Goal: Information Seeking & Learning: Learn about a topic

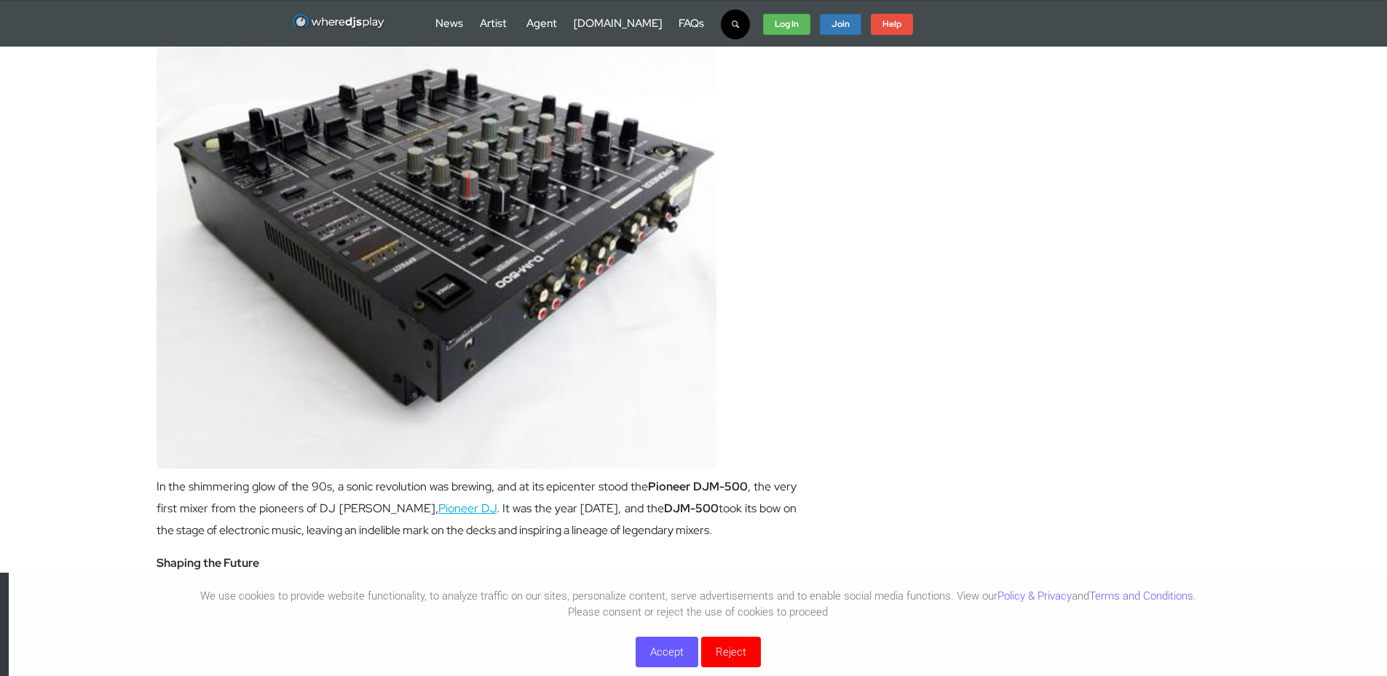
scroll to position [342, 0]
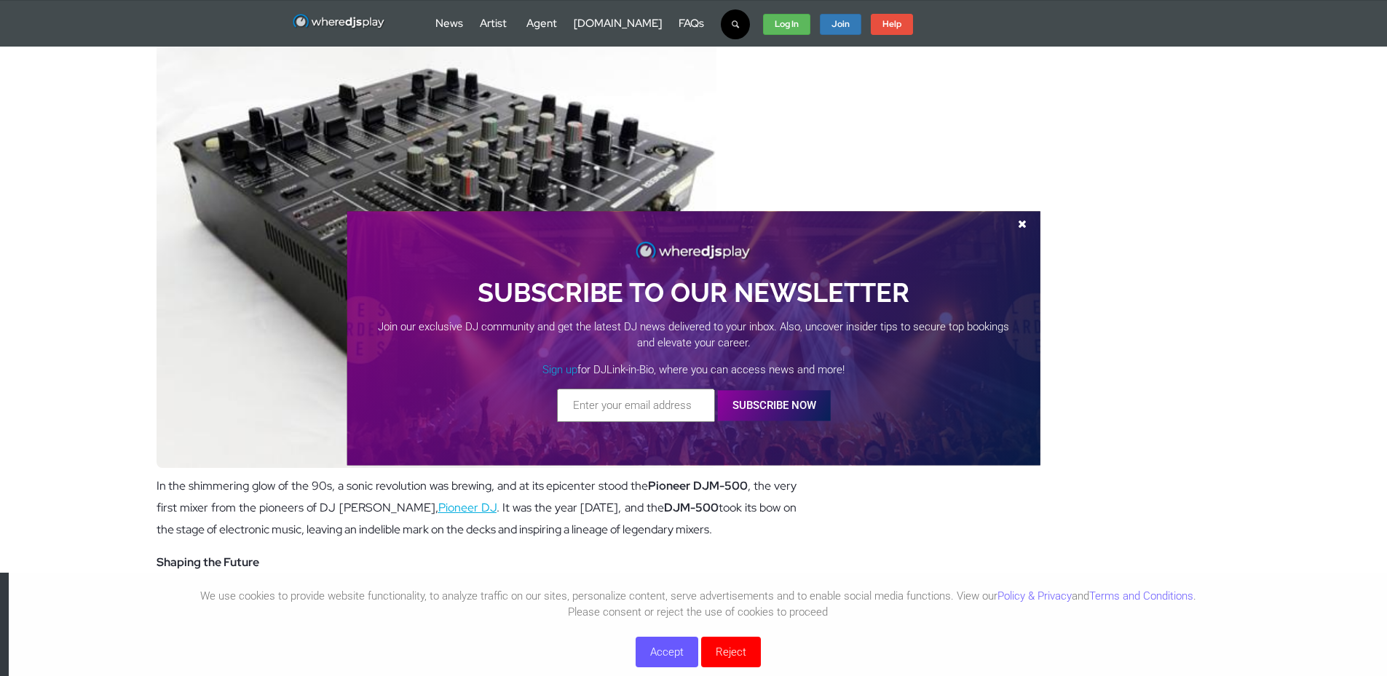
click at [1021, 220] on span at bounding box center [1022, 223] width 22 height 11
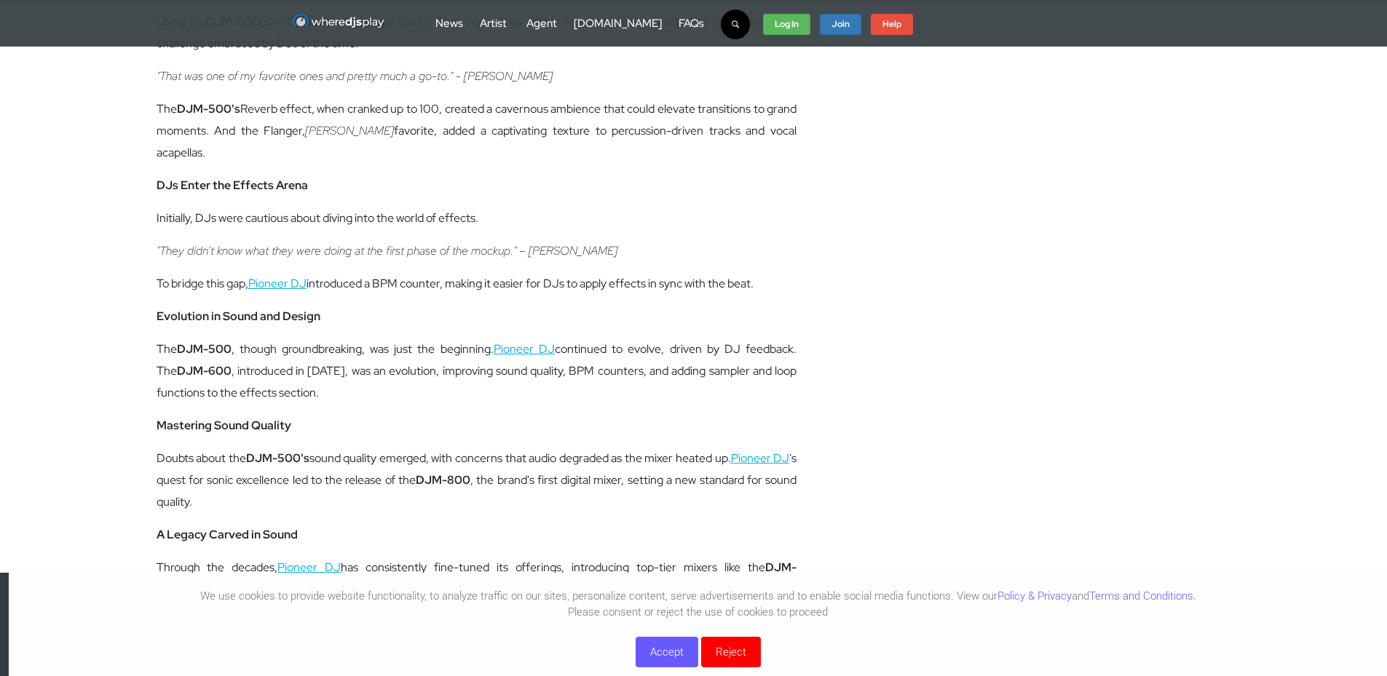
scroll to position [1711, 0]
click at [629, 419] on div "In the shimmering glow of the 90s, a sonic revolution was brewing, and at its e…" at bounding box center [477, 24] width 641 height 1835
drag, startPoint x: 500, startPoint y: 462, endPoint x: 451, endPoint y: 464, distance: 48.8
click at [449, 475] on strong "DJM-800" at bounding box center [443, 482] width 55 height 15
copy strong "DJM-800"
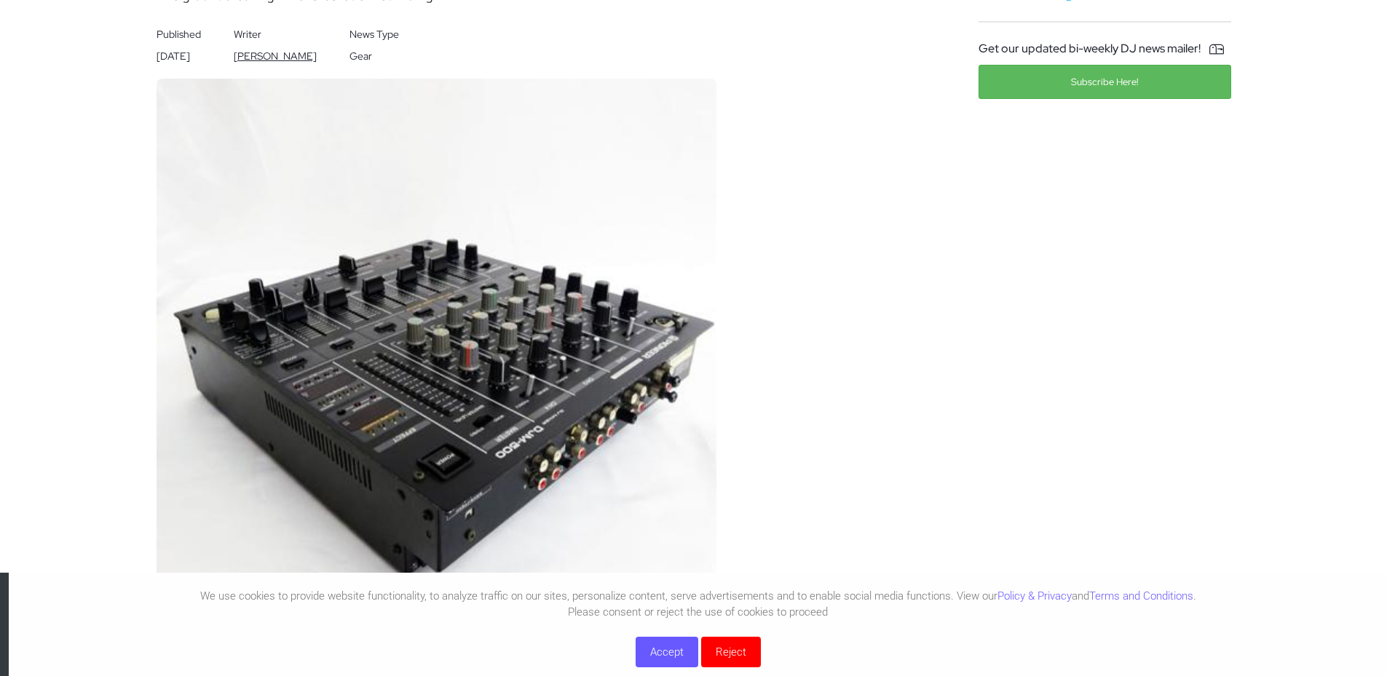
scroll to position [0, 0]
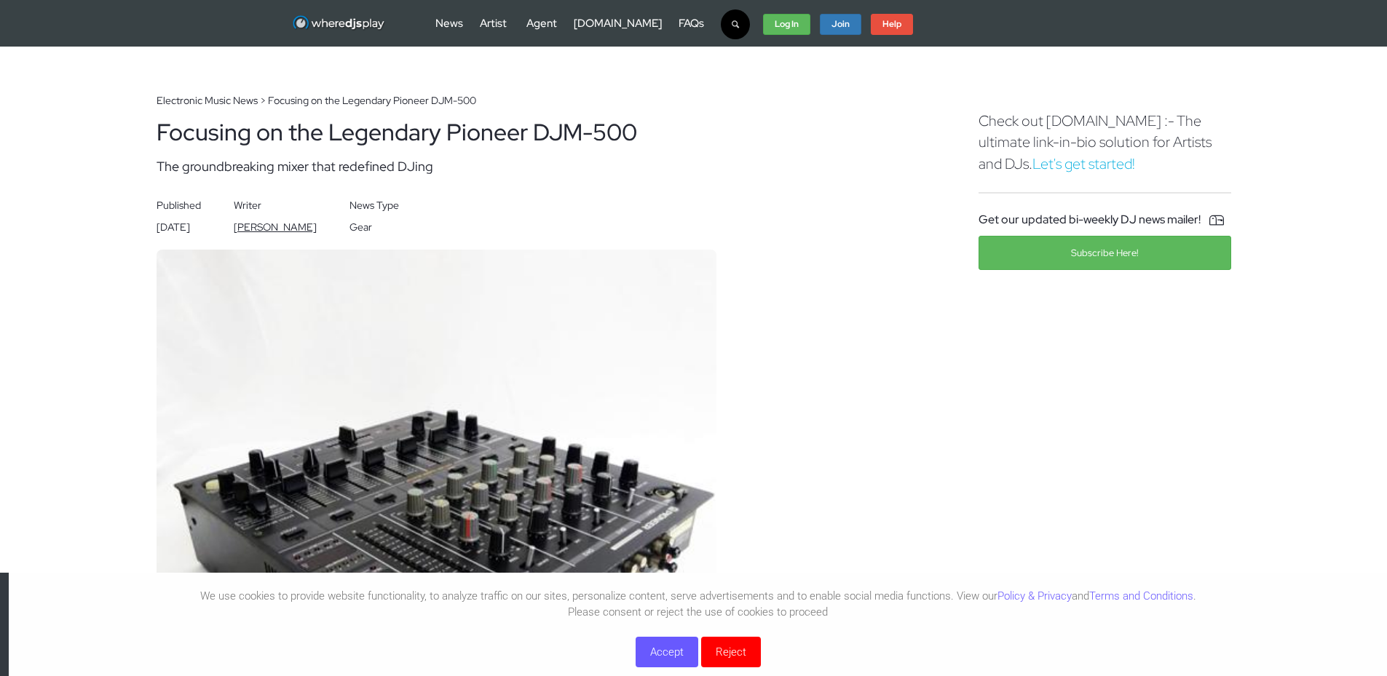
drag, startPoint x: 641, startPoint y: 134, endPoint x: 326, endPoint y: 135, distance: 315.2
click at [326, 135] on div "Focusing on the Legendary Pioneer DJM-500" at bounding box center [477, 133] width 641 height 34
copy div "Legendary Pioneer DJM-500"
